Goal: Task Accomplishment & Management: Use online tool/utility

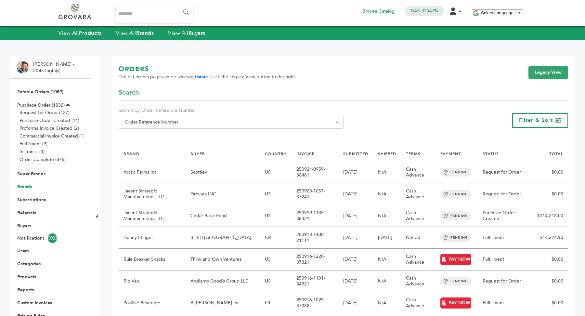
click at [24, 187] on link "Brands" at bounding box center [24, 187] width 15 height 6
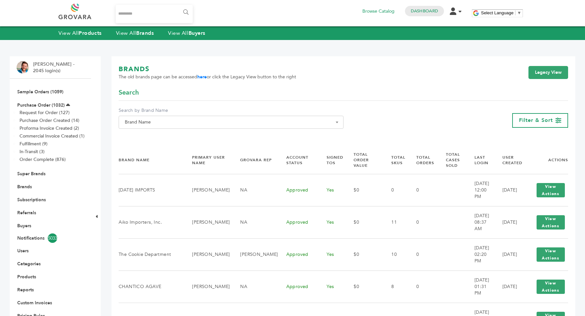
click at [154, 122] on span "Brand Name" at bounding box center [231, 122] width 218 height 9
click at [155, 137] on input "Search" at bounding box center [231, 134] width 222 height 8
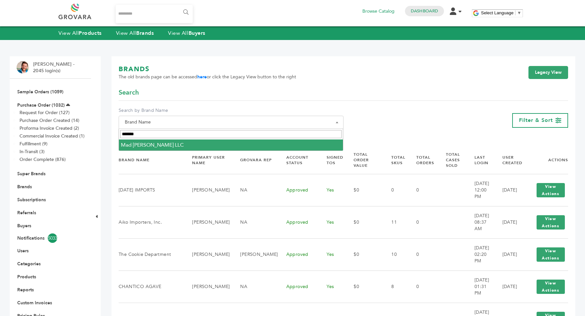
type input "*******"
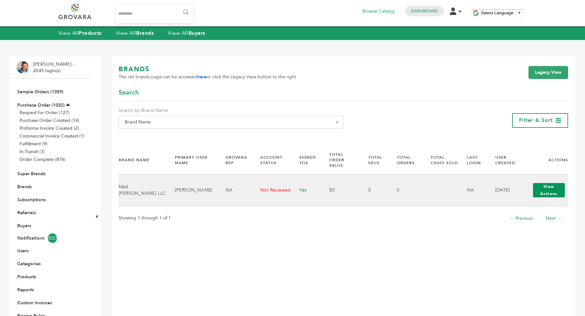
click at [546, 184] on button "View Actions" at bounding box center [549, 190] width 32 height 14
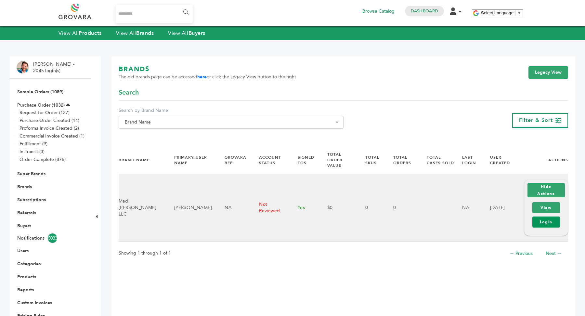
click at [548, 218] on link "Login" at bounding box center [546, 221] width 28 height 11
